Goal: Task Accomplishment & Management: Manage account settings

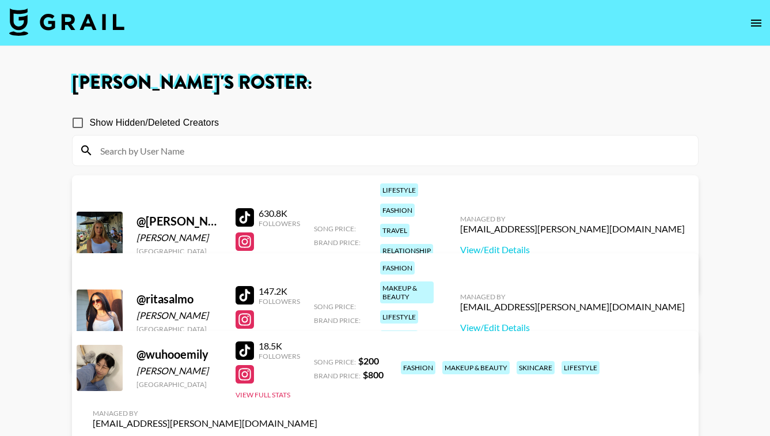
scroll to position [83, 0]
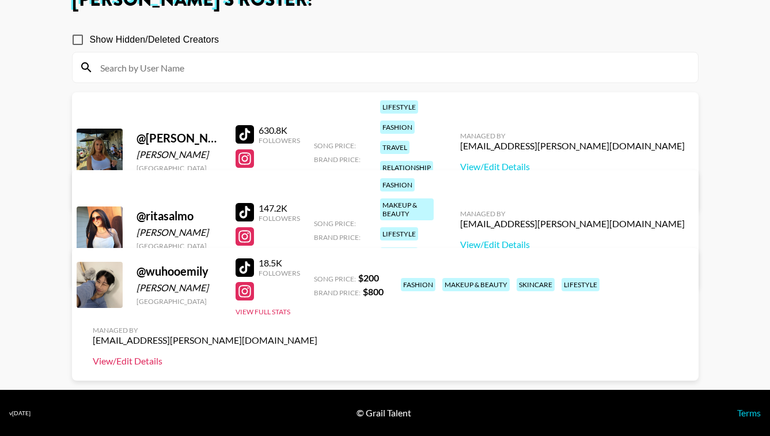
click at [317, 355] on link "View/Edit Details" at bounding box center [205, 361] width 225 height 12
click at [336, 219] on span "Song Price:" at bounding box center [335, 223] width 42 height 9
click at [557, 239] on link "View/Edit Details" at bounding box center [572, 245] width 225 height 12
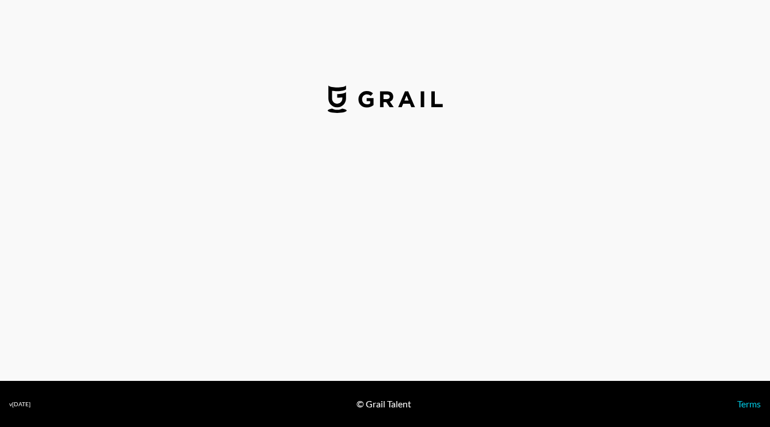
select select "USD"
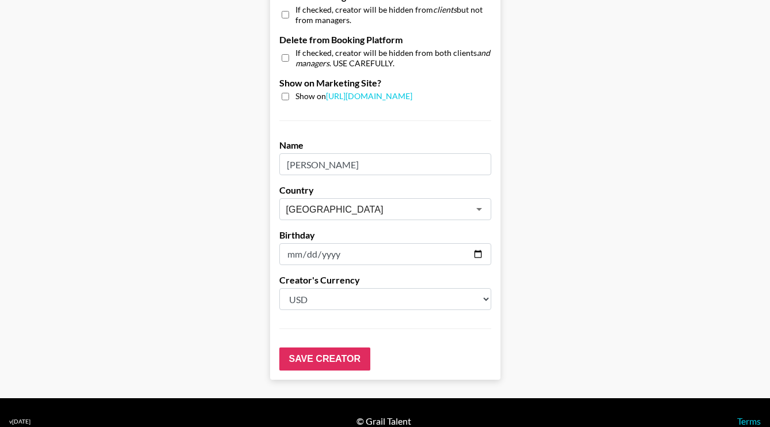
scroll to position [1136, 0]
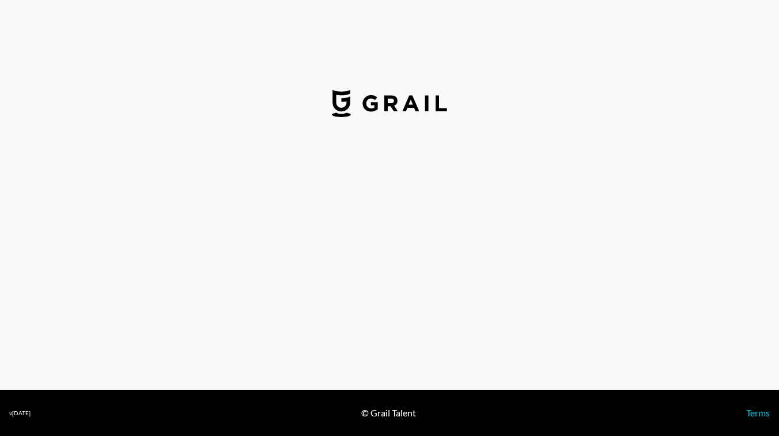
select select "USD"
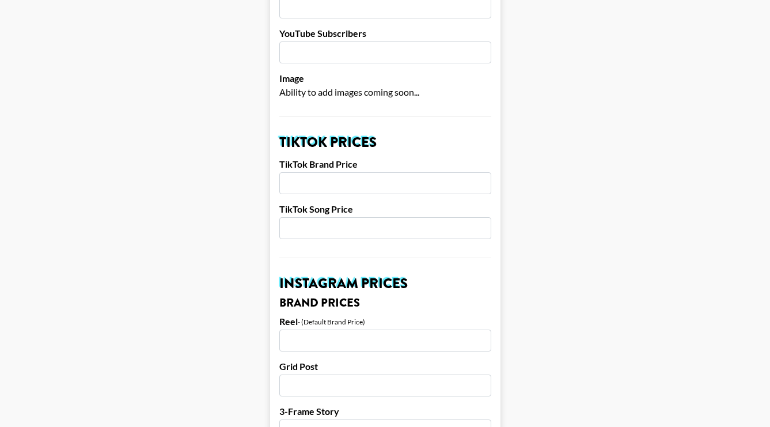
scroll to position [309, 0]
click at [315, 172] on input "number" at bounding box center [385, 183] width 212 height 22
type input "3200"
click at [302, 217] on input "number" at bounding box center [385, 228] width 212 height 22
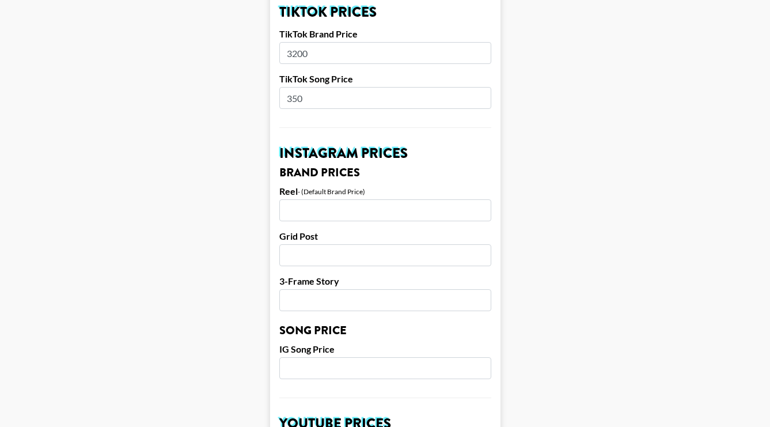
scroll to position [444, 0]
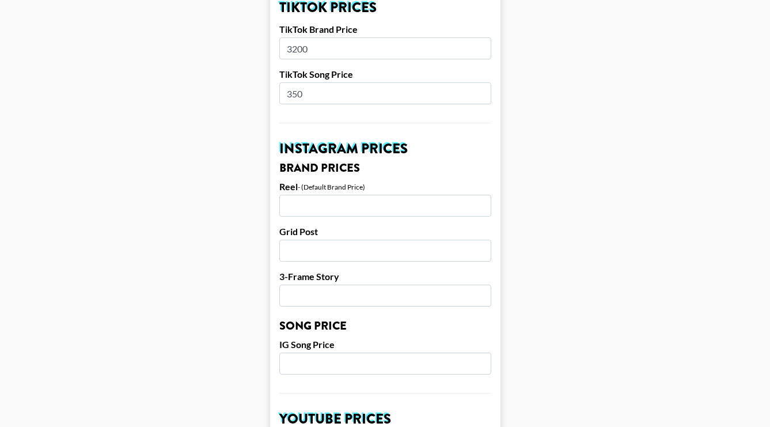
type input "350"
click at [316, 196] on input "number" at bounding box center [385, 206] width 212 height 22
type input "2750"
click at [317, 240] on input "number" at bounding box center [385, 251] width 212 height 22
type input "1900"
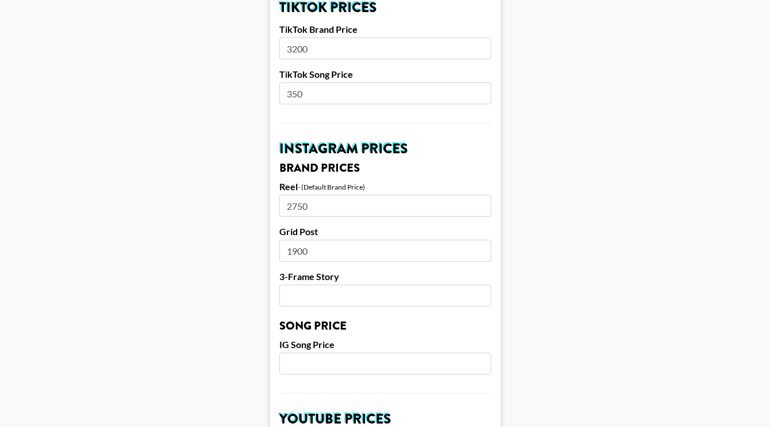
click at [323, 285] on input "number" at bounding box center [385, 296] width 212 height 22
type input "1250"
click at [340, 353] on input "number" at bounding box center [385, 364] width 212 height 22
type input "350"
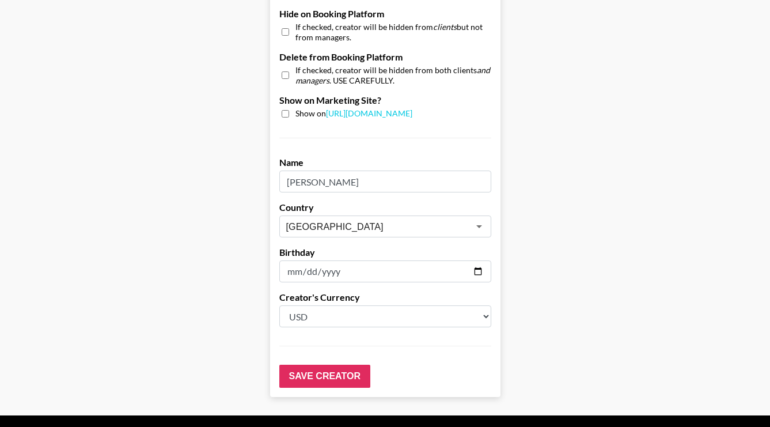
scroll to position [1119, 1]
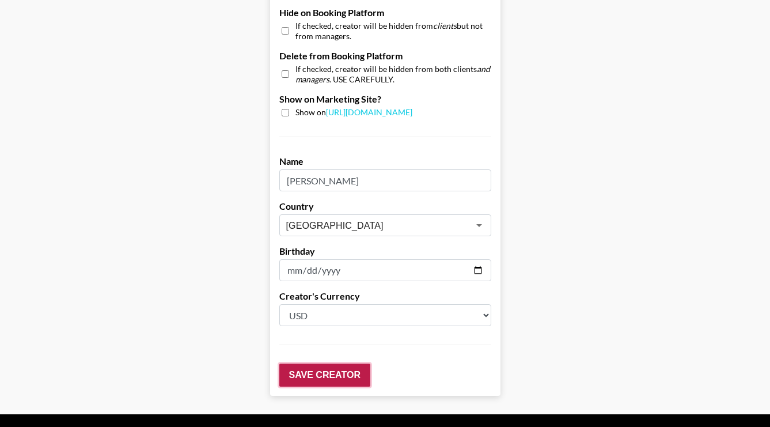
click at [328, 364] on input "Save Creator" at bounding box center [324, 375] width 91 height 23
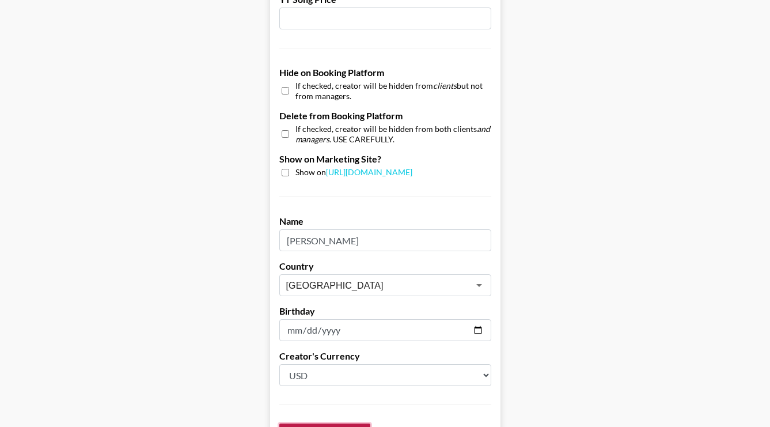
scroll to position [1083, 1]
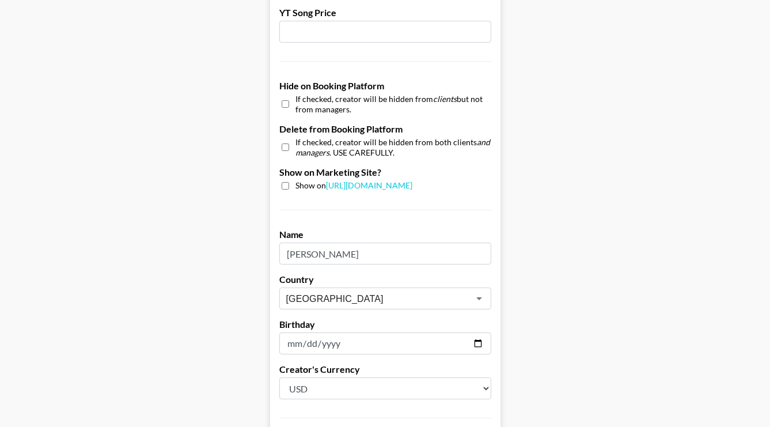
click at [289, 182] on input "checkbox" at bounding box center [285, 185] width 7 height 7
checkbox input "false"
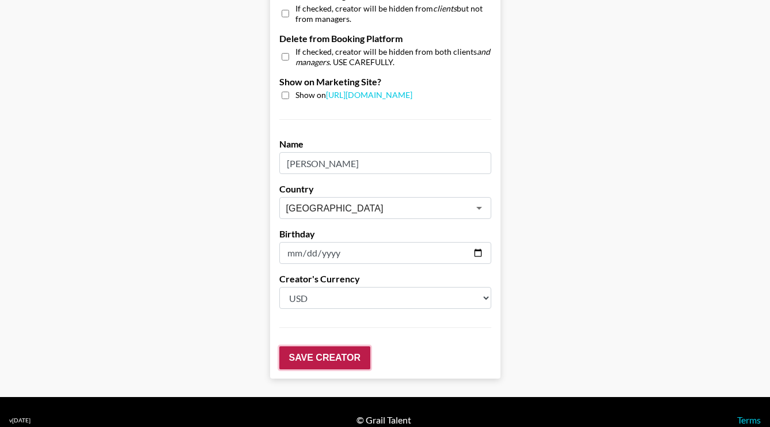
click at [327, 346] on input "Save Creator" at bounding box center [324, 357] width 91 height 23
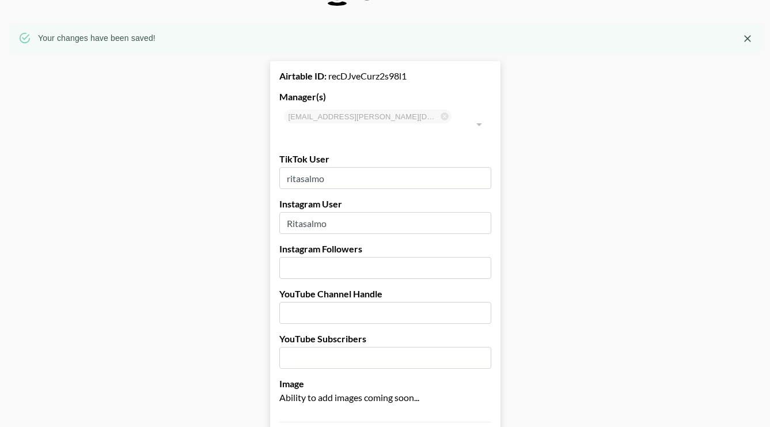
scroll to position [0, 1]
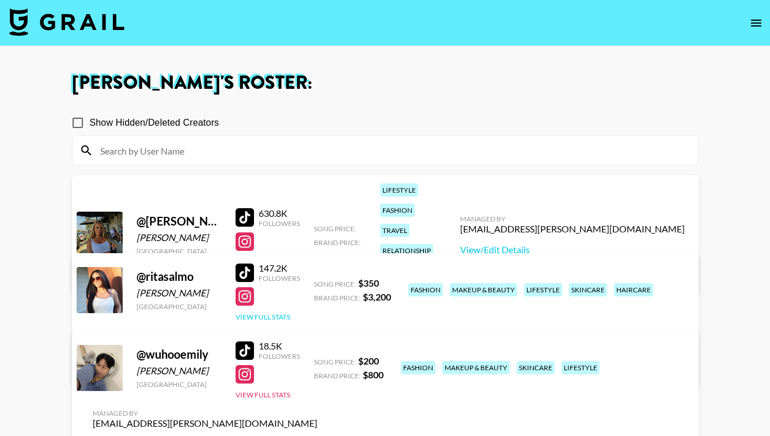
click at [279, 315] on button "View Full Stats" at bounding box center [263, 316] width 55 height 9
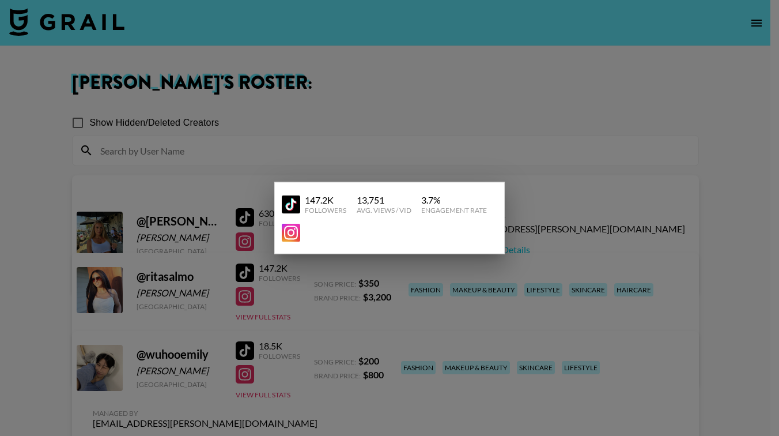
click at [289, 310] on div at bounding box center [389, 218] width 779 height 436
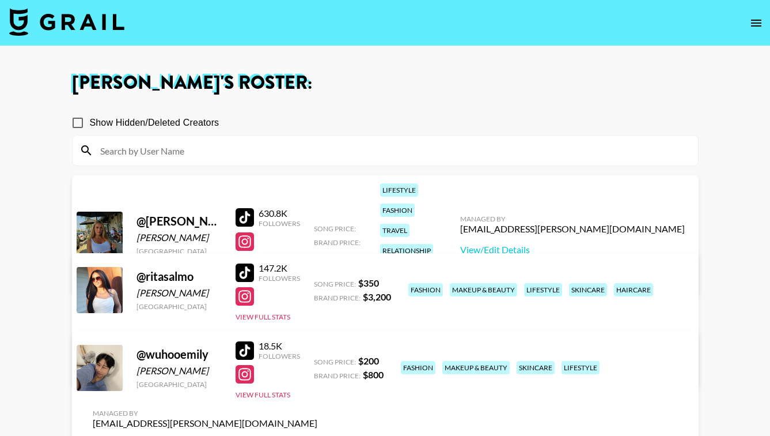
click at [317, 360] on link "View/Edit Details" at bounding box center [205, 366] width 225 height 12
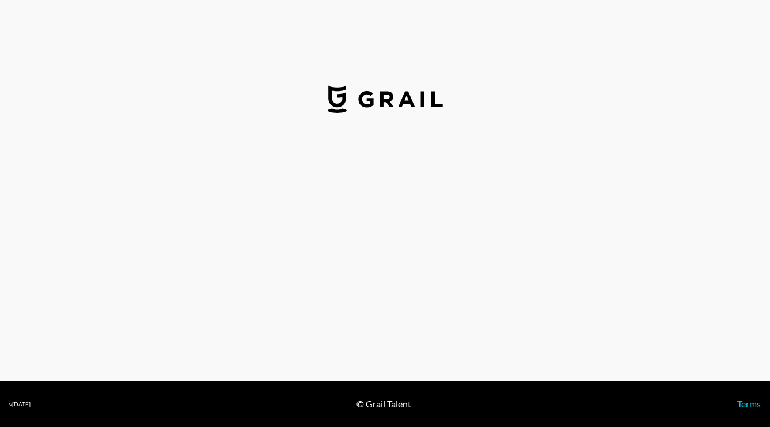
select select "USD"
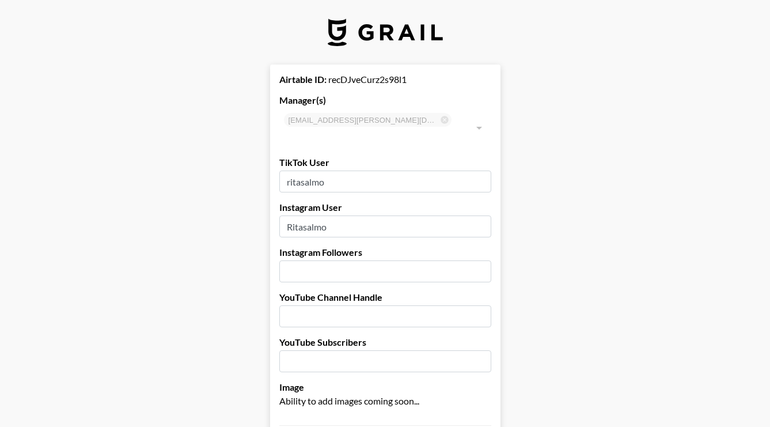
click at [295, 215] on input "Ritasalmo" at bounding box center [385, 226] width 212 height 22
type input "ritasalmo"
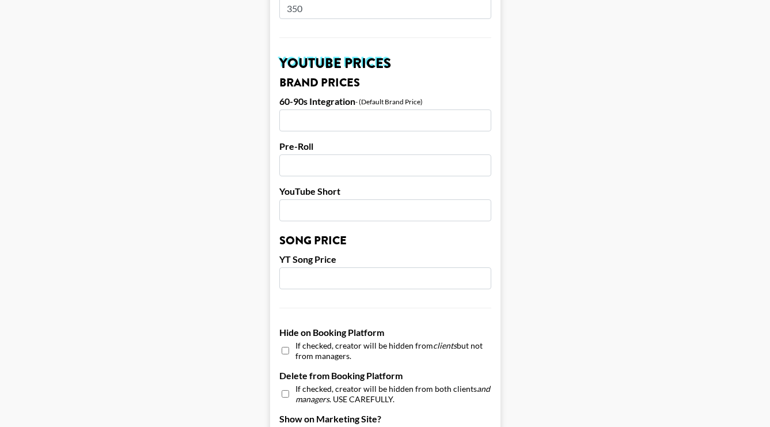
scroll to position [1136, 0]
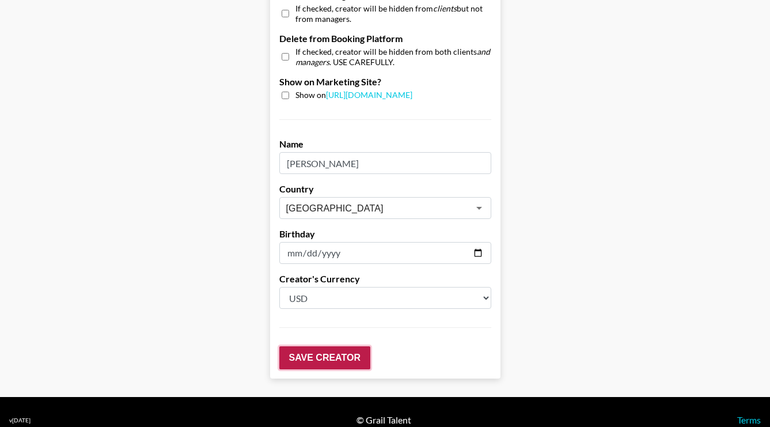
click at [338, 346] on input "Save Creator" at bounding box center [324, 357] width 91 height 23
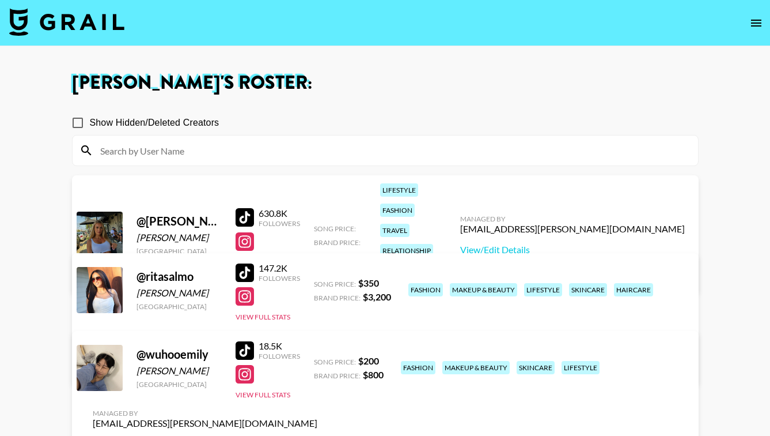
click at [124, 153] on input at bounding box center [392, 150] width 598 height 18
click at [46, 21] on img at bounding box center [66, 22] width 115 height 28
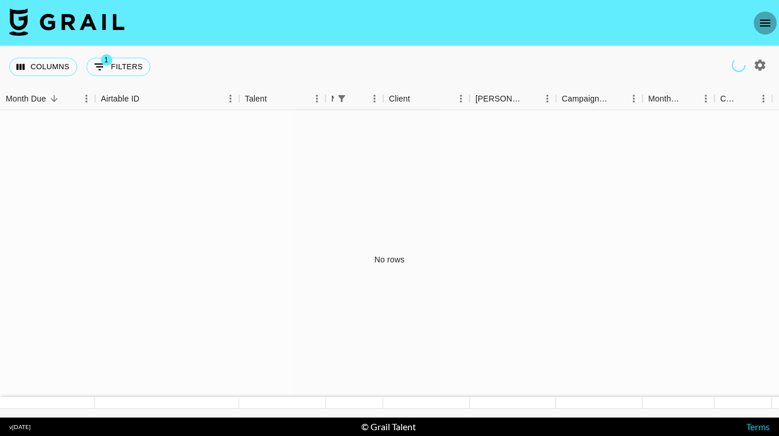
click at [760, 24] on icon "open drawer" at bounding box center [765, 23] width 14 height 14
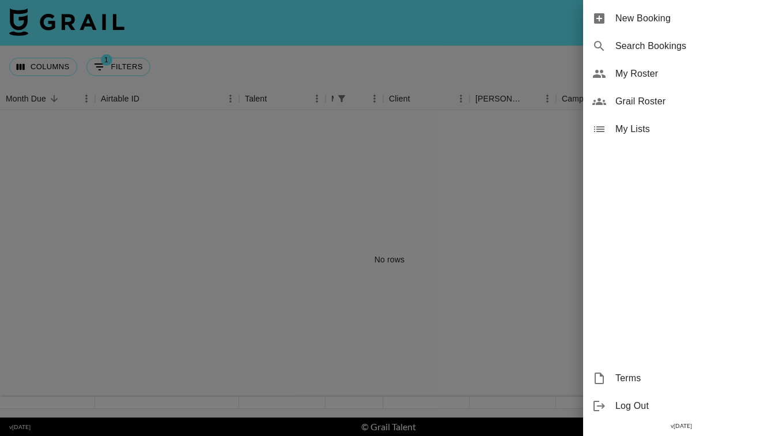
click at [663, 100] on span "Grail Roster" at bounding box center [692, 101] width 154 height 14
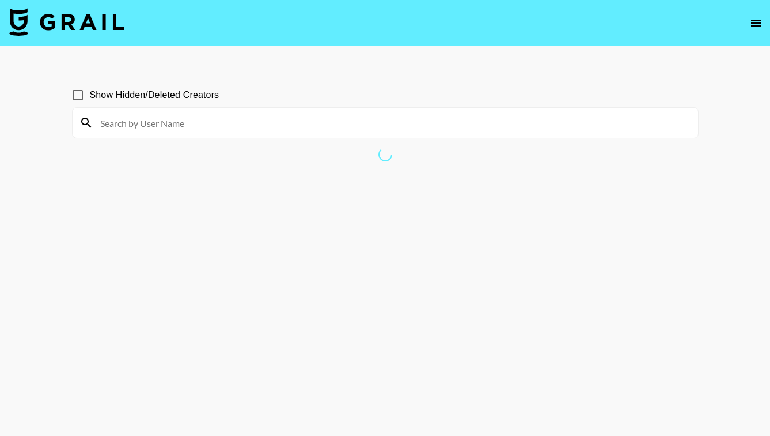
click at [336, 129] on input at bounding box center [392, 123] width 598 height 18
click at [255, 120] on input "emily" at bounding box center [392, 123] width 598 height 18
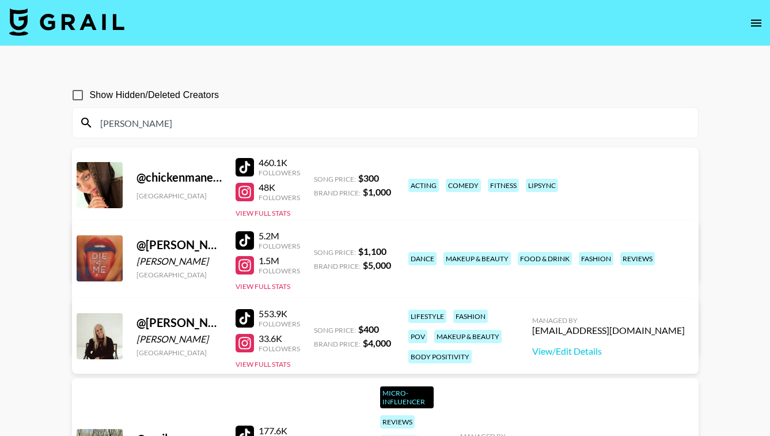
click at [317, 256] on link "View/Edit Details" at bounding box center [205, 262] width 225 height 12
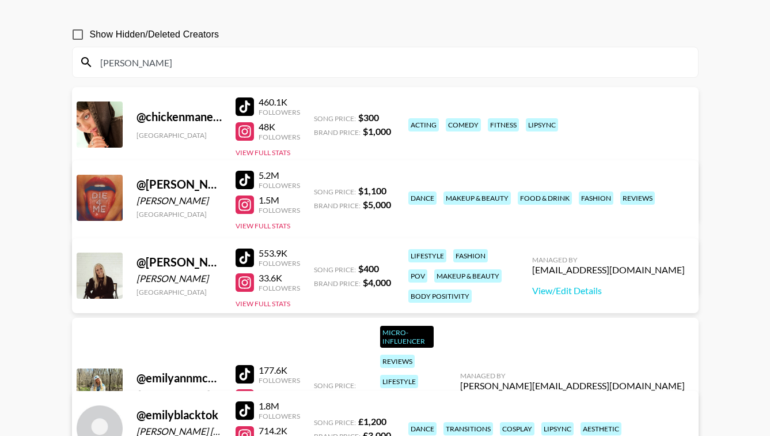
scroll to position [64, 0]
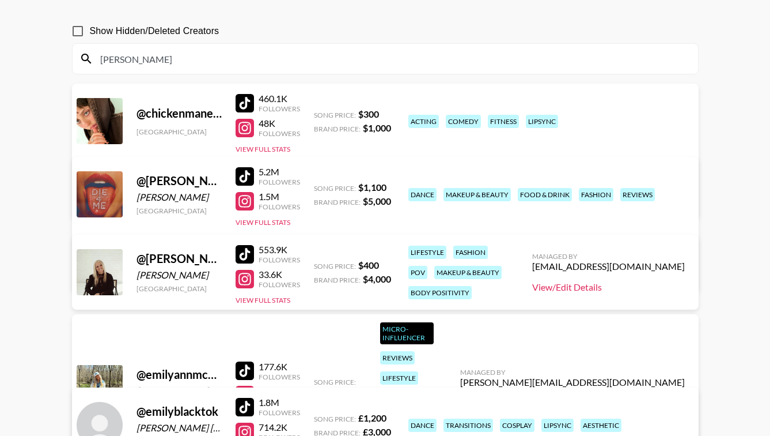
click at [602, 285] on link "View/Edit Details" at bounding box center [608, 287] width 153 height 12
click at [153, 64] on input "emily" at bounding box center [392, 59] width 598 height 18
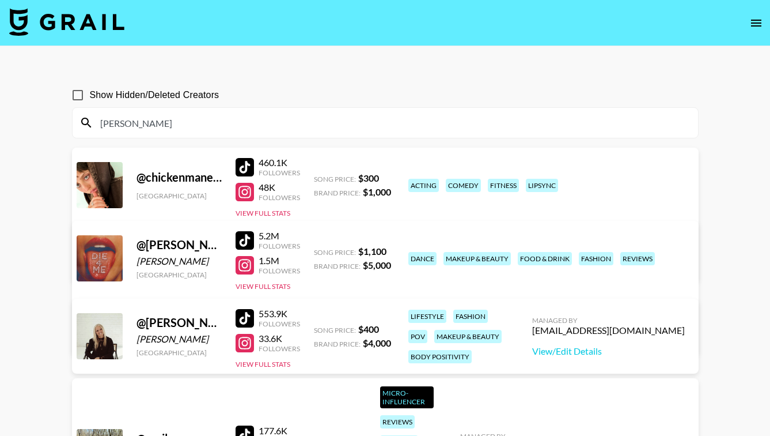
click at [754, 36] on nav at bounding box center [385, 23] width 770 height 46
click at [754, 25] on icon "open drawer" at bounding box center [756, 23] width 10 height 7
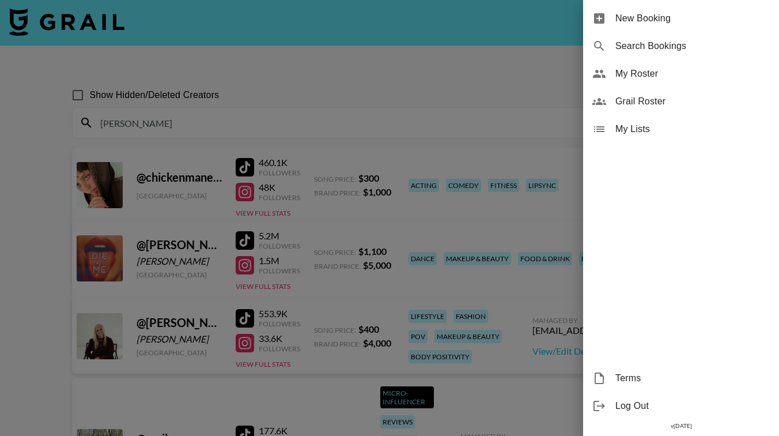
click at [675, 71] on span "My Roster" at bounding box center [692, 74] width 154 height 14
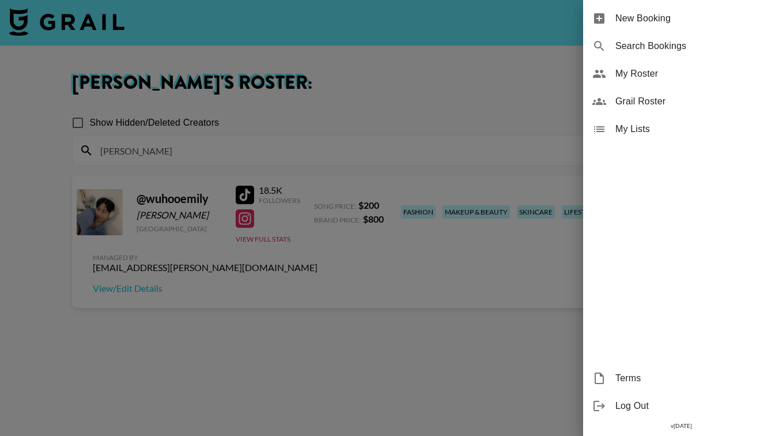
click at [266, 147] on div at bounding box center [389, 218] width 779 height 436
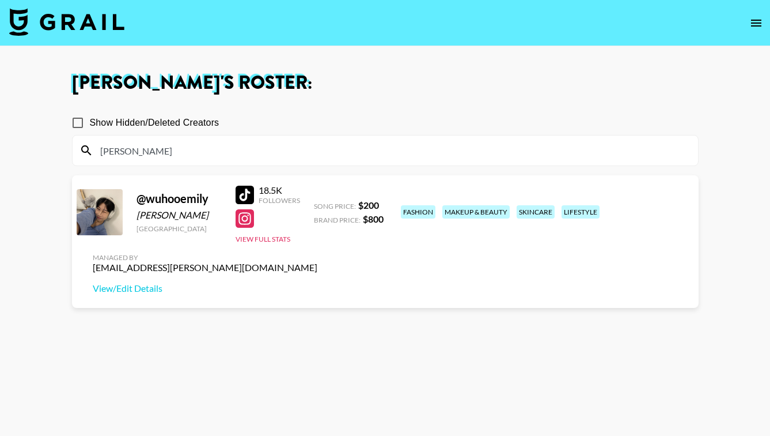
click at [268, 154] on input "emily" at bounding box center [392, 150] width 598 height 18
type input "e"
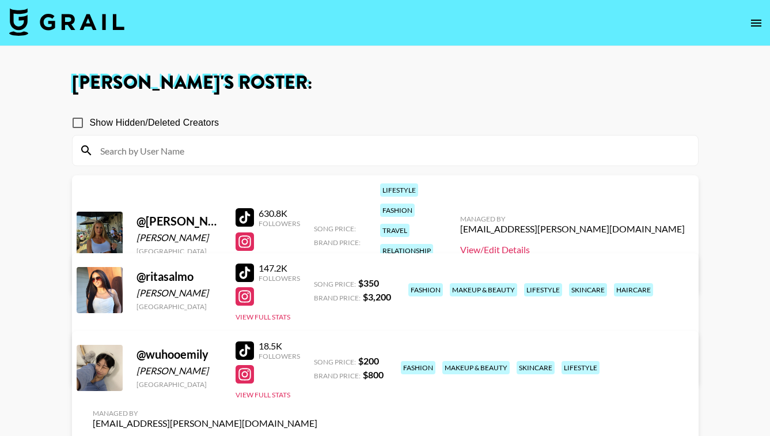
click at [572, 244] on link "View/Edit Details" at bounding box center [572, 250] width 225 height 12
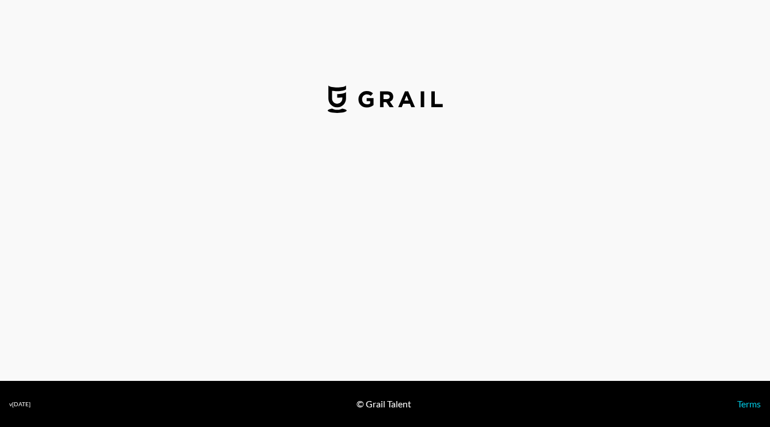
select select "USD"
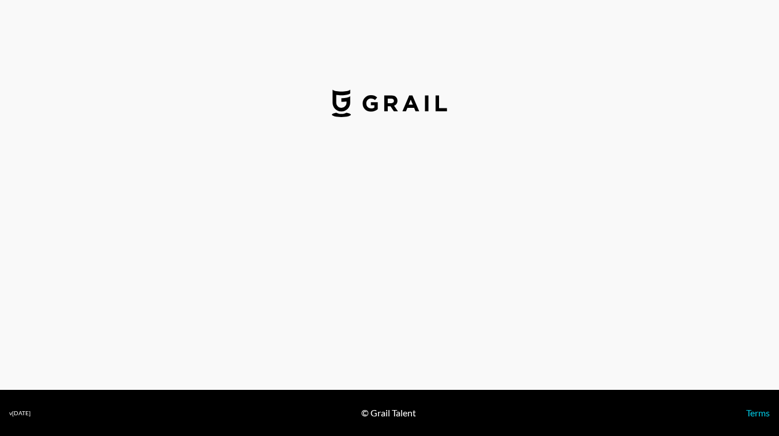
select select "USD"
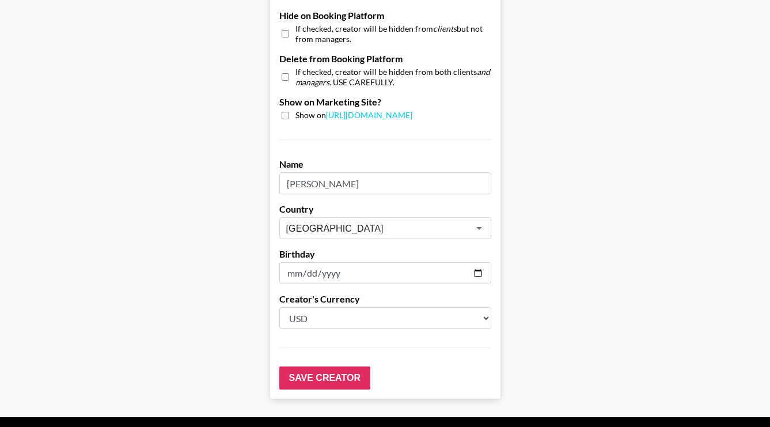
scroll to position [1136, 0]
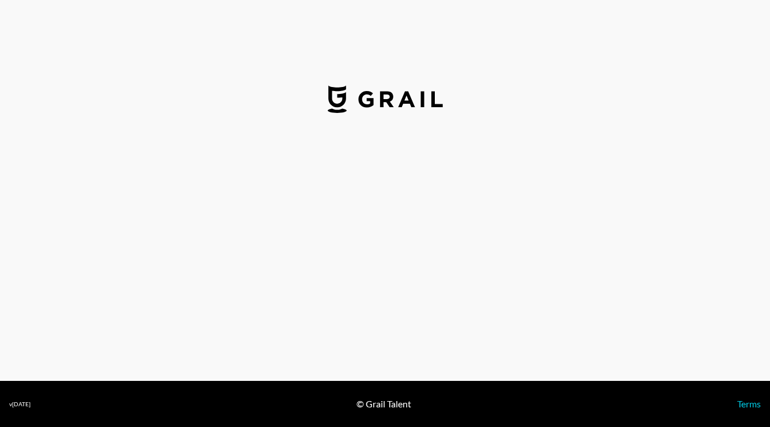
select select "USD"
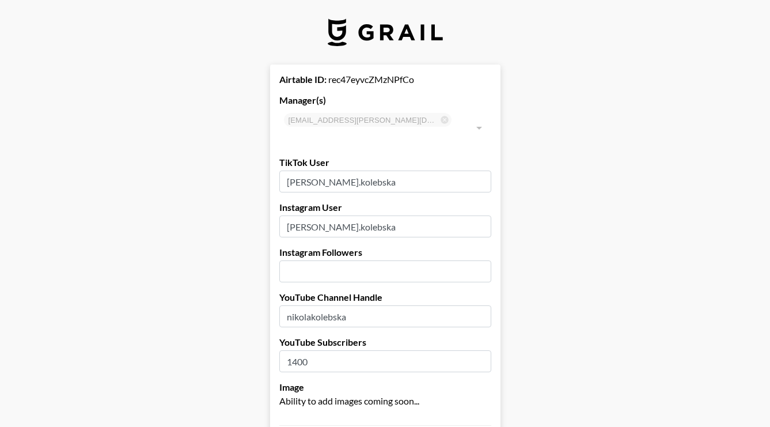
click at [353, 260] on input "number" at bounding box center [385, 271] width 212 height 22
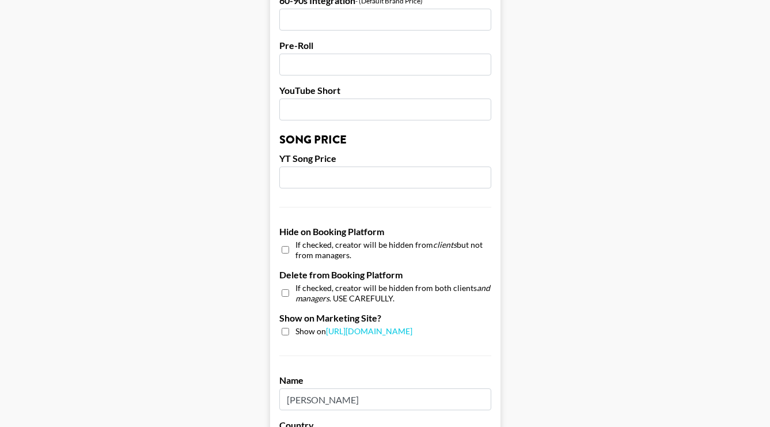
scroll to position [1136, 1]
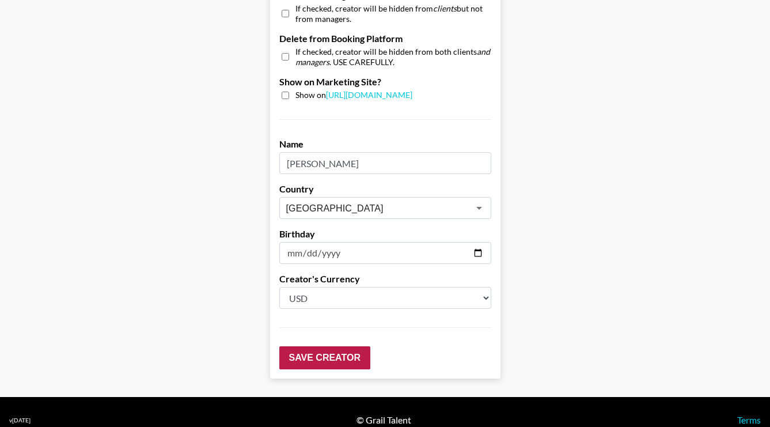
type input "25000"
click at [330, 346] on input "Save Creator" at bounding box center [324, 357] width 91 height 23
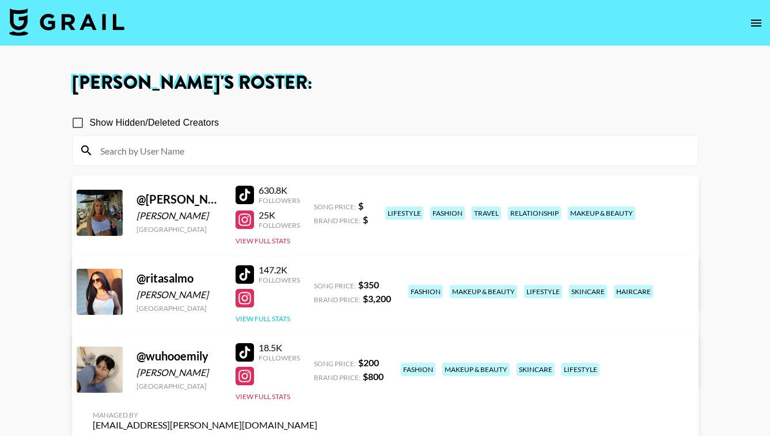
click at [265, 316] on button "View Full Stats" at bounding box center [263, 318] width 55 height 9
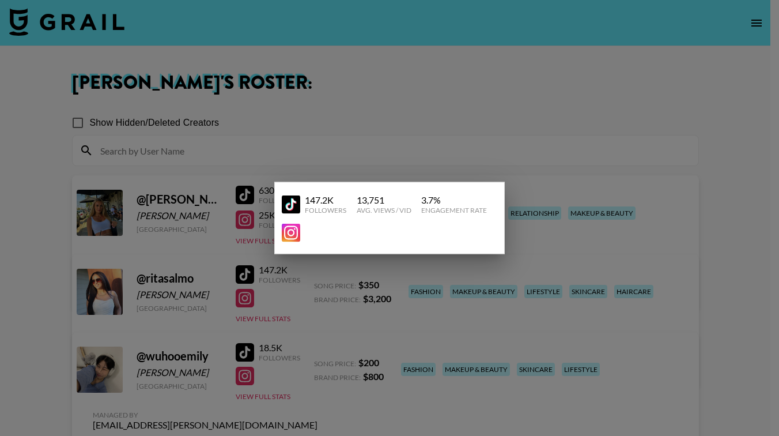
click at [326, 290] on div at bounding box center [389, 218] width 779 height 436
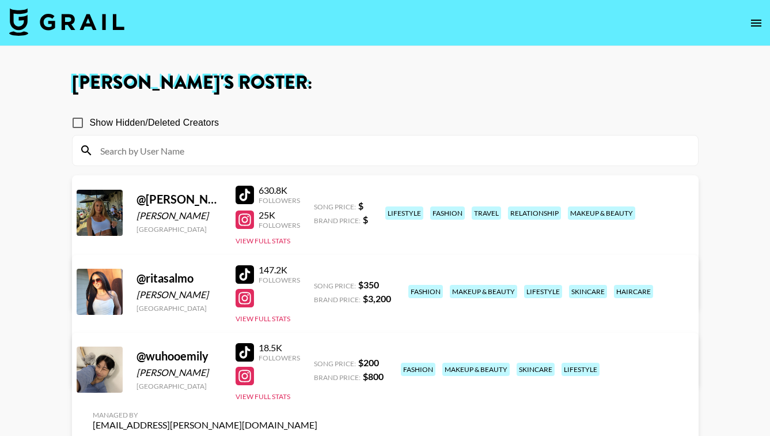
click at [317, 362] on link "View/Edit Details" at bounding box center [205, 368] width 225 height 12
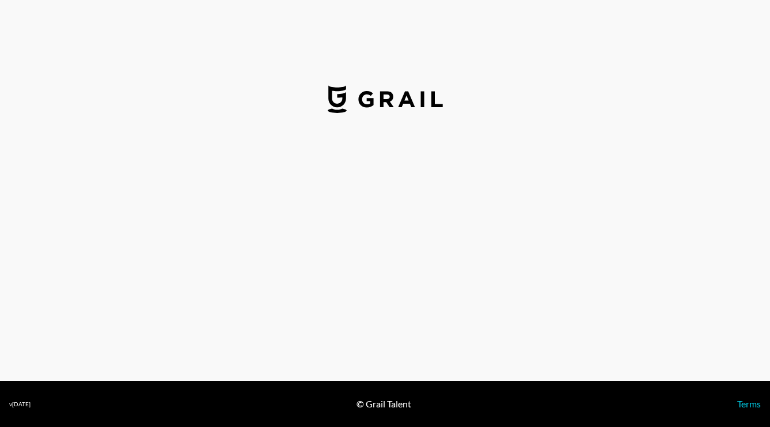
select select "USD"
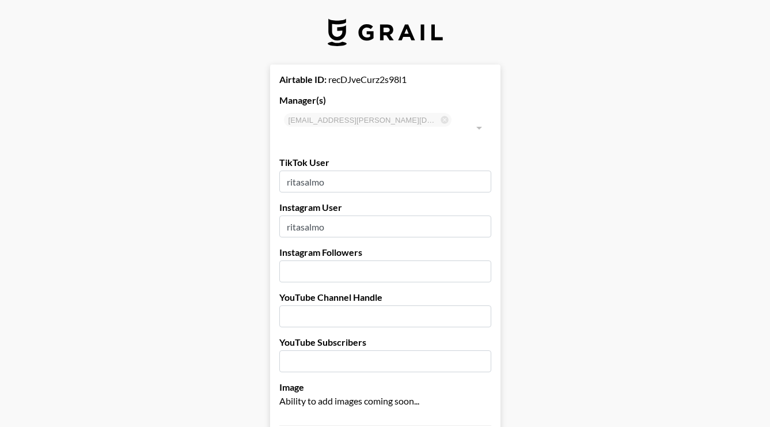
click at [360, 260] on input "number" at bounding box center [385, 271] width 212 height 22
type input "43000"
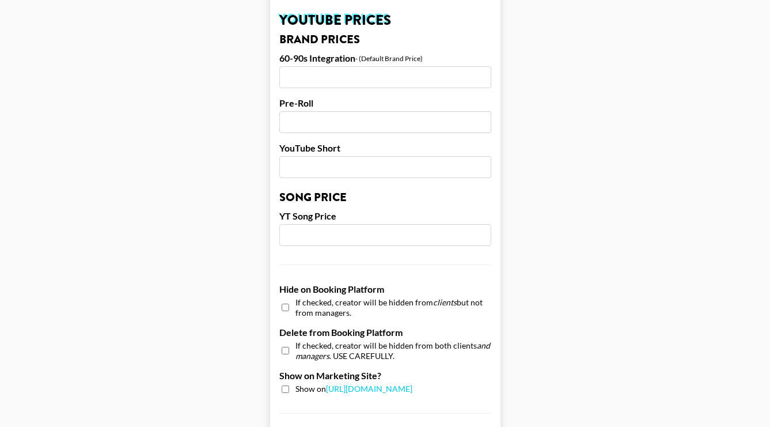
scroll to position [1136, 0]
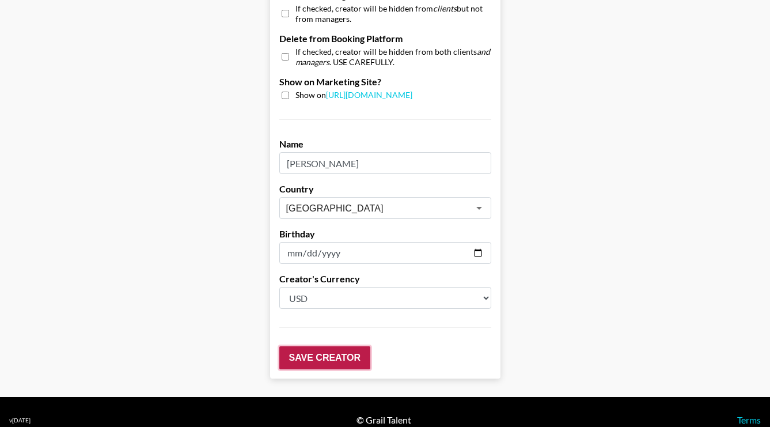
click at [309, 346] on input "Save Creator" at bounding box center [324, 357] width 91 height 23
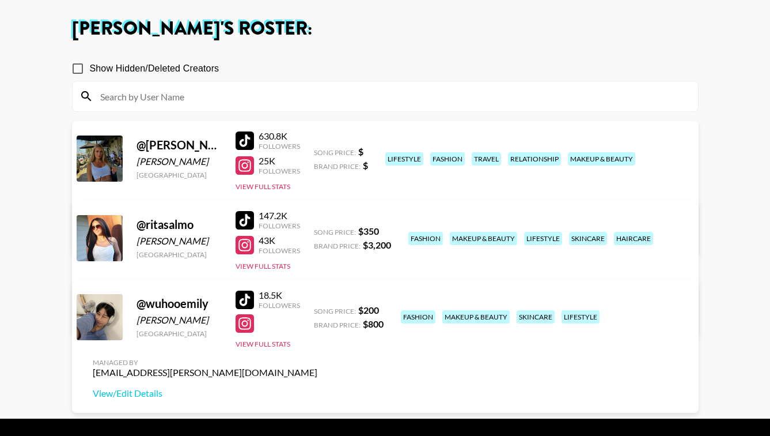
scroll to position [83, 0]
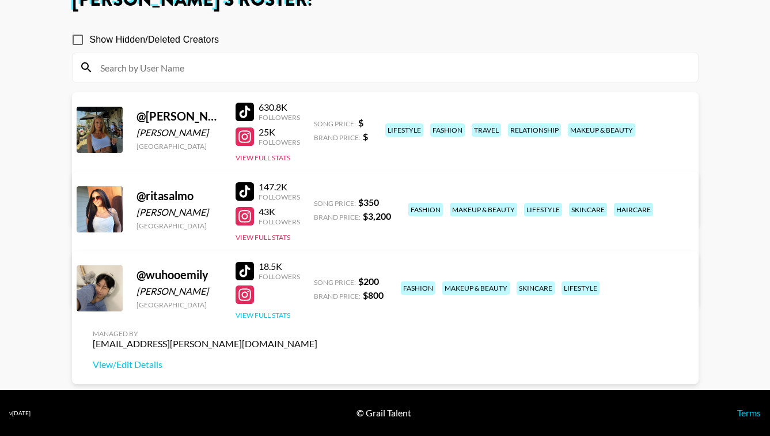
click at [270, 315] on button "View Full Stats" at bounding box center [263, 315] width 55 height 9
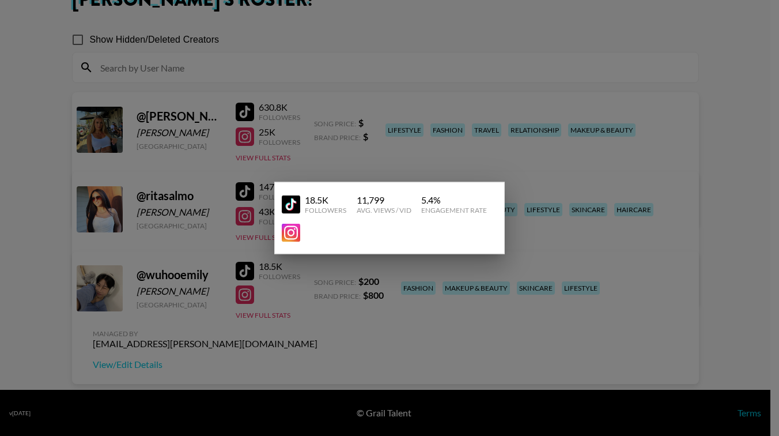
click at [386, 292] on div at bounding box center [389, 218] width 779 height 436
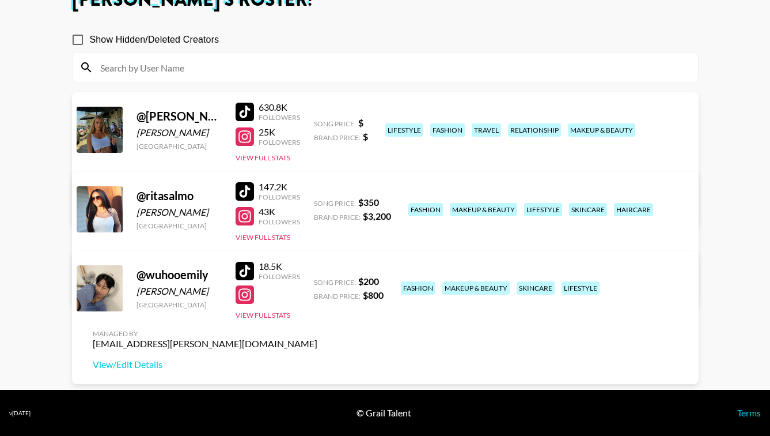
click at [317, 201] on link "View/Edit Details" at bounding box center [205, 207] width 225 height 12
click at [317, 358] on link "View/Edit Details" at bounding box center [205, 364] width 225 height 12
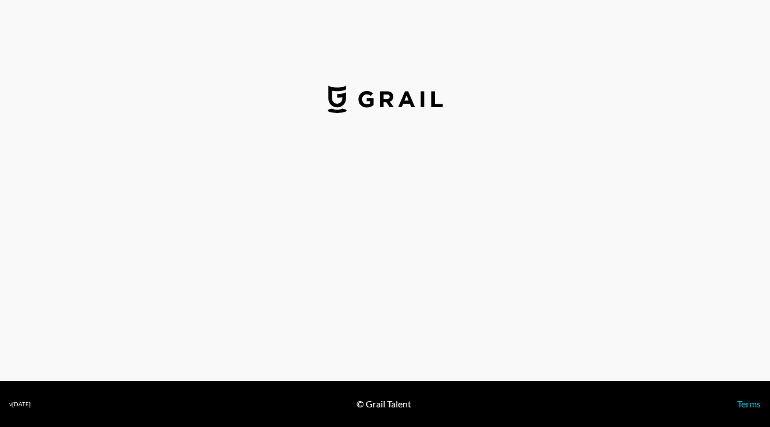
select select "USD"
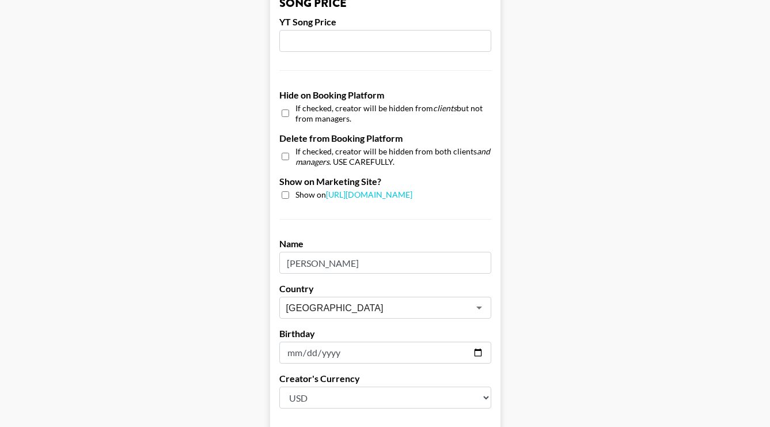
scroll to position [1136, 0]
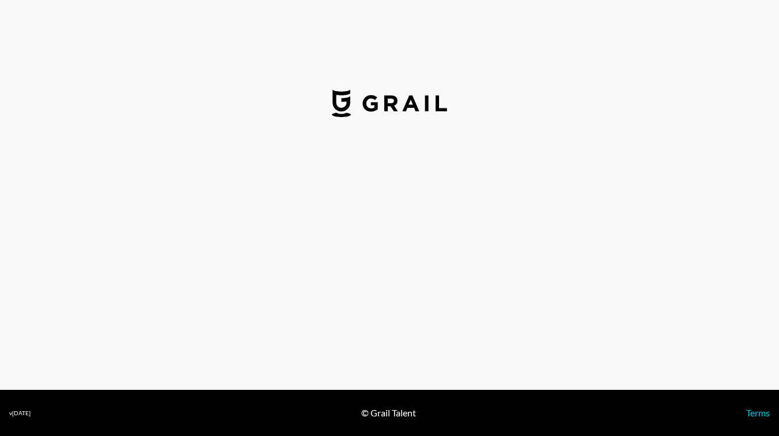
select select "USD"
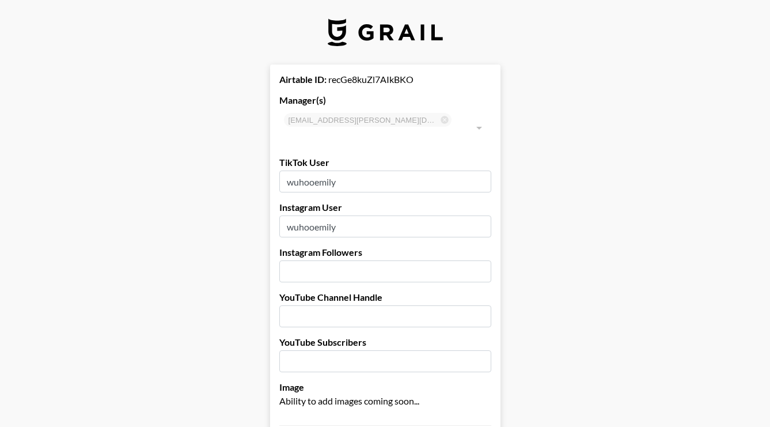
click at [315, 260] on input "number" at bounding box center [385, 271] width 212 height 22
type input "36000"
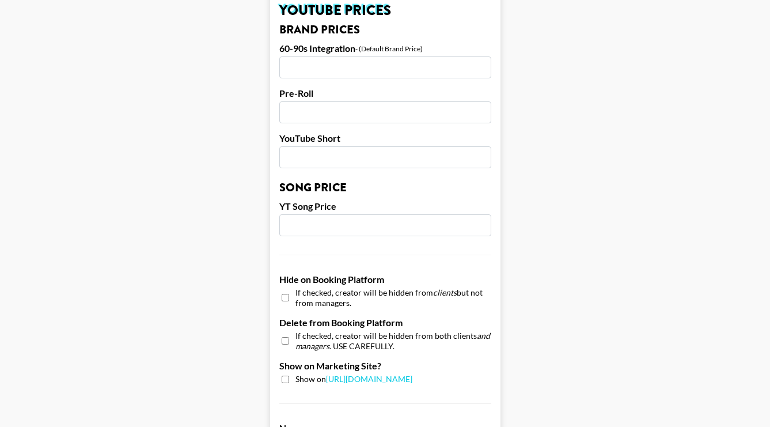
scroll to position [1136, 0]
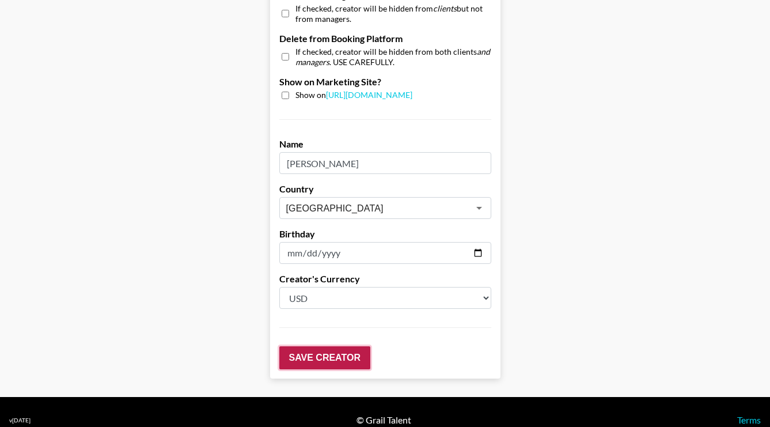
click at [305, 346] on input "Save Creator" at bounding box center [324, 357] width 91 height 23
click at [309, 346] on input "Save Creator" at bounding box center [324, 357] width 91 height 23
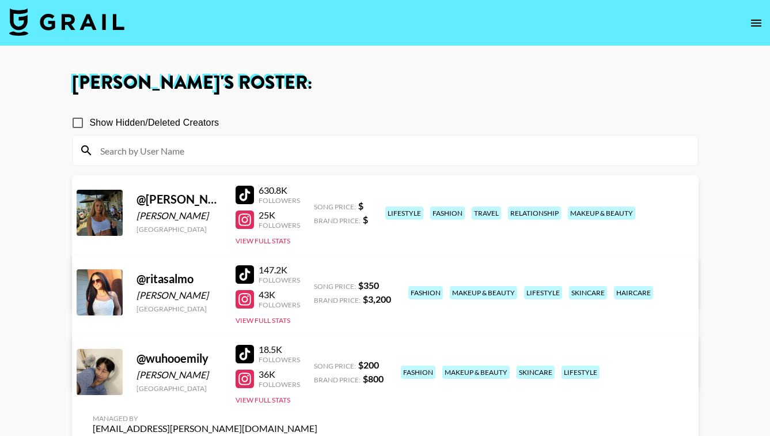
click at [756, 20] on icon "open drawer" at bounding box center [757, 23] width 14 height 14
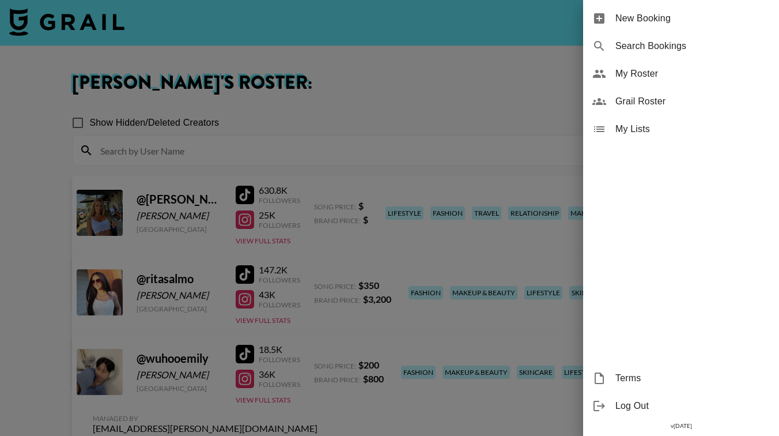
click at [660, 74] on span "My Roster" at bounding box center [692, 74] width 154 height 14
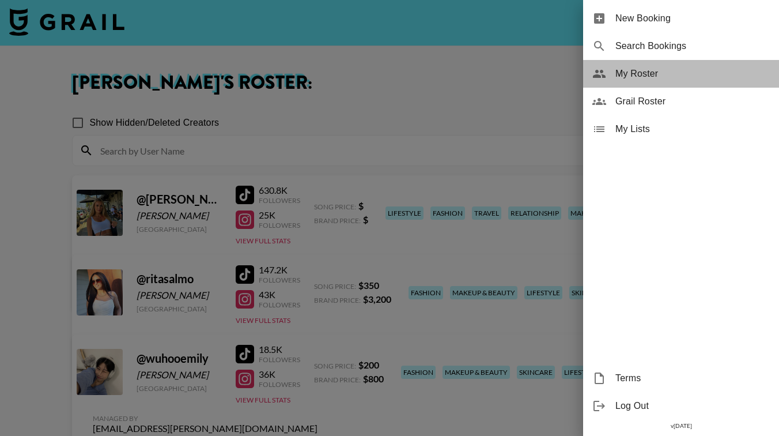
click at [642, 75] on span "My Roster" at bounding box center [692, 74] width 154 height 14
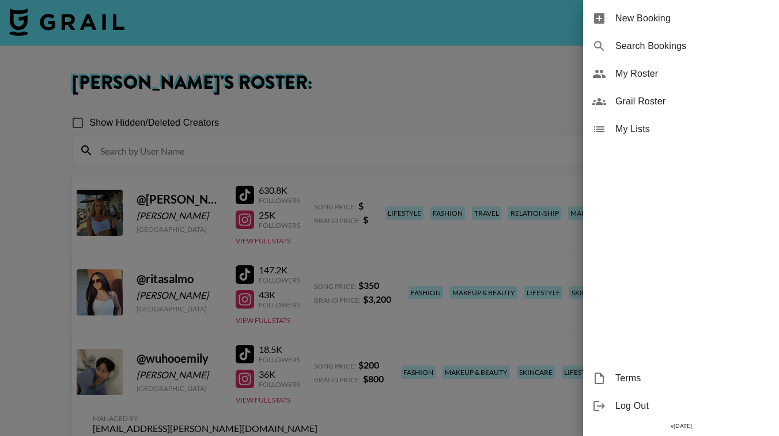
click at [474, 86] on div at bounding box center [389, 218] width 779 height 436
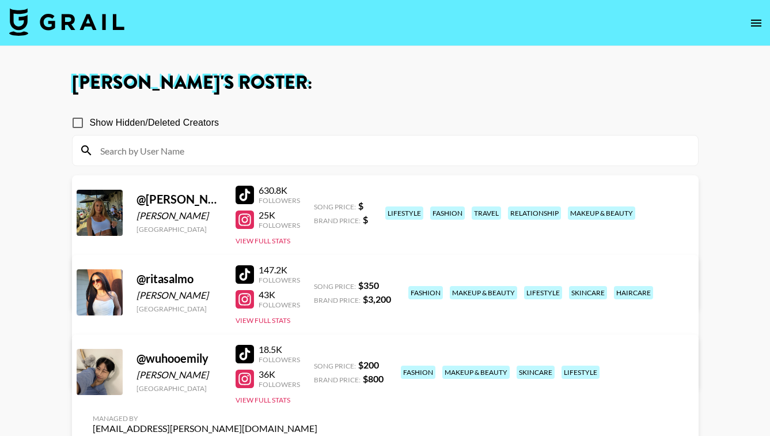
click at [317, 364] on link "View/Edit Details" at bounding box center [205, 370] width 225 height 12
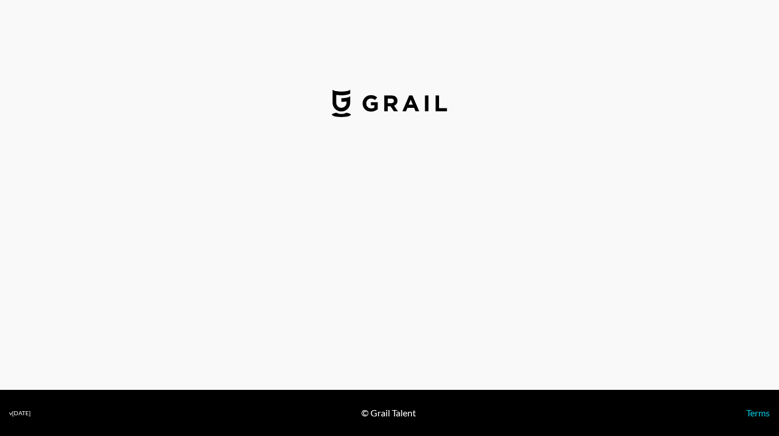
select select "USD"
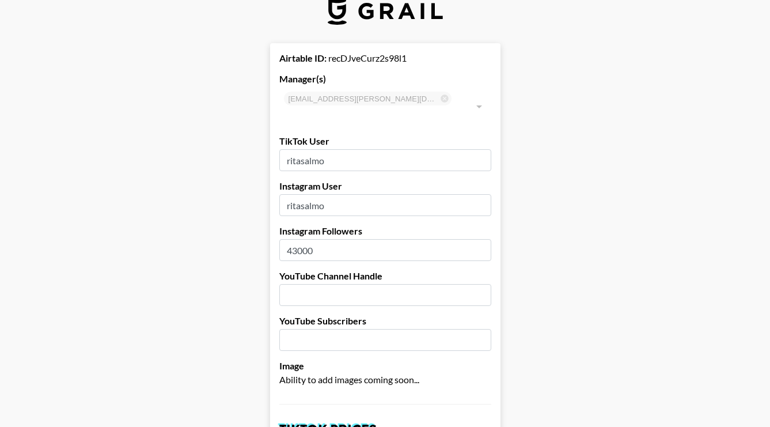
scroll to position [24, 0]
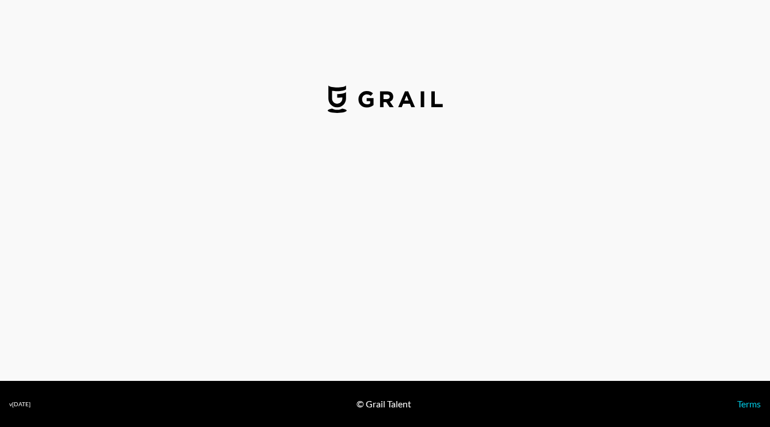
select select "USD"
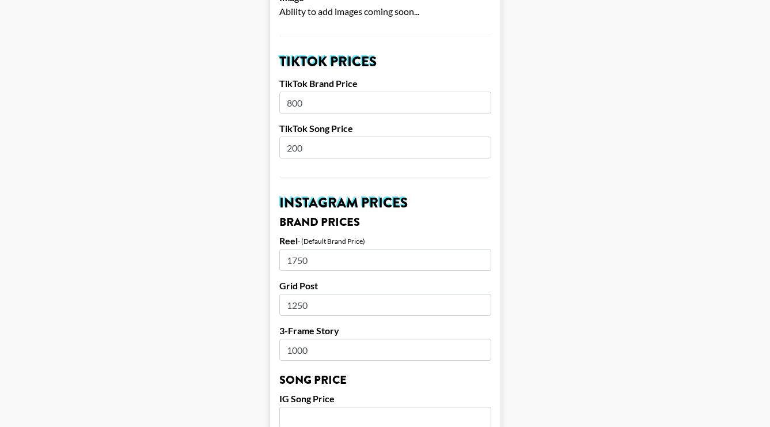
scroll to position [406, 1]
